Goal: Find specific page/section

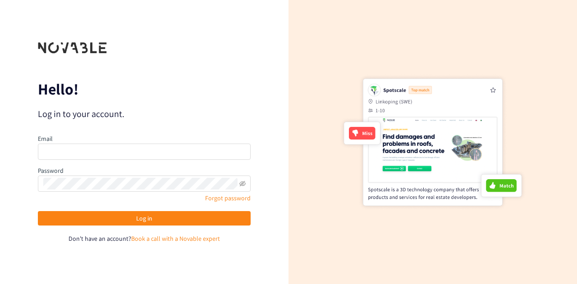
click at [152, 241] on link "Book a call with a Novable expert" at bounding box center [175, 239] width 89 height 8
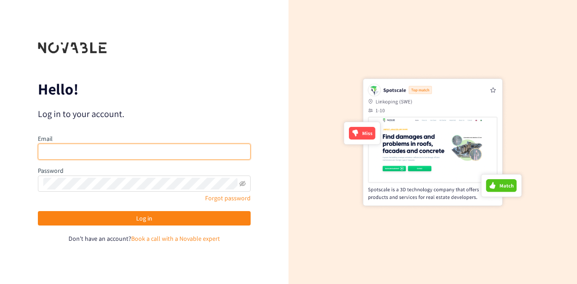
click at [124, 149] on input "email" at bounding box center [144, 152] width 213 height 16
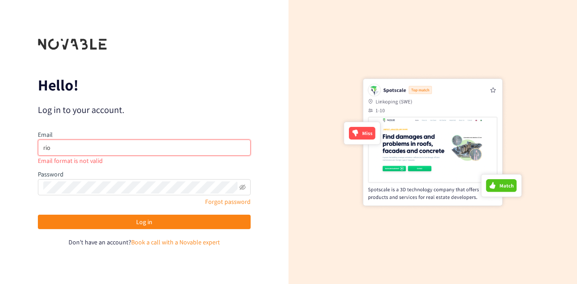
drag, startPoint x: 117, startPoint y: 154, endPoint x: 25, endPoint y: 148, distance: 92.1
click at [25, 148] on div "Hello! Log in to your account. Email rio Email format is not valid Password For…" at bounding box center [144, 142] width 288 height 284
paste input "[EMAIL_ADDRESS][DOMAIN_NAME]"
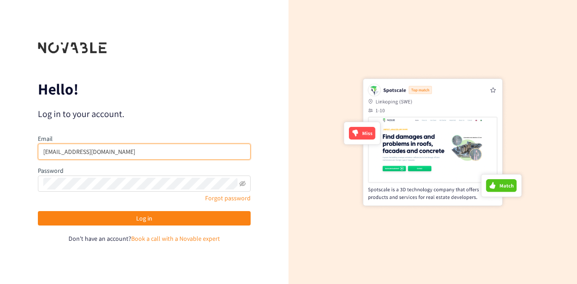
type input "[EMAIL_ADDRESS][DOMAIN_NAME]"
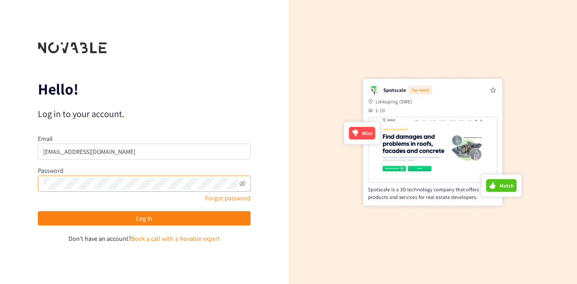
click at [58, 183] on div "Password" at bounding box center [144, 179] width 213 height 26
click at [38, 211] on button "Log in" at bounding box center [144, 218] width 213 height 14
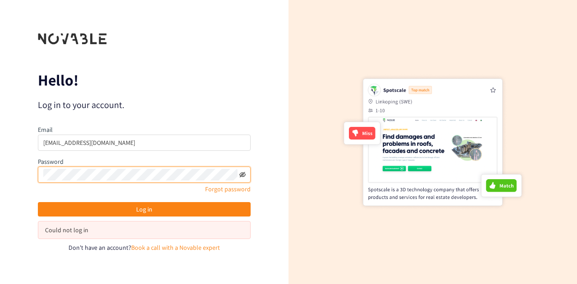
click at [241, 173] on icon "eye-invisible" at bounding box center [242, 174] width 6 height 5
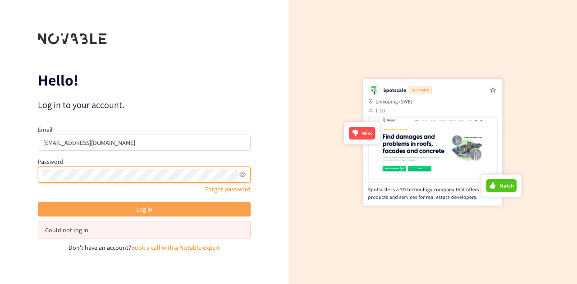
click at [114, 209] on button "Log in" at bounding box center [144, 209] width 213 height 14
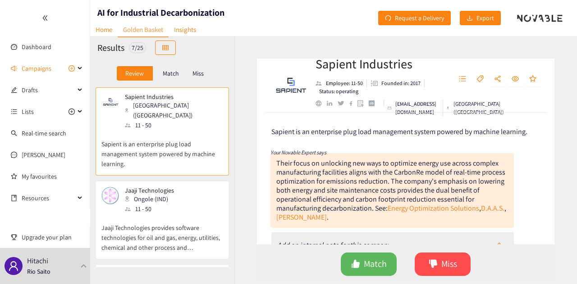
click at [318, 33] on header "AI for Industrial Decarbonization Home Golden Basket Insights Request a Deliver…" at bounding box center [333, 18] width 487 height 36
